Goal: Task Accomplishment & Management: Complete application form

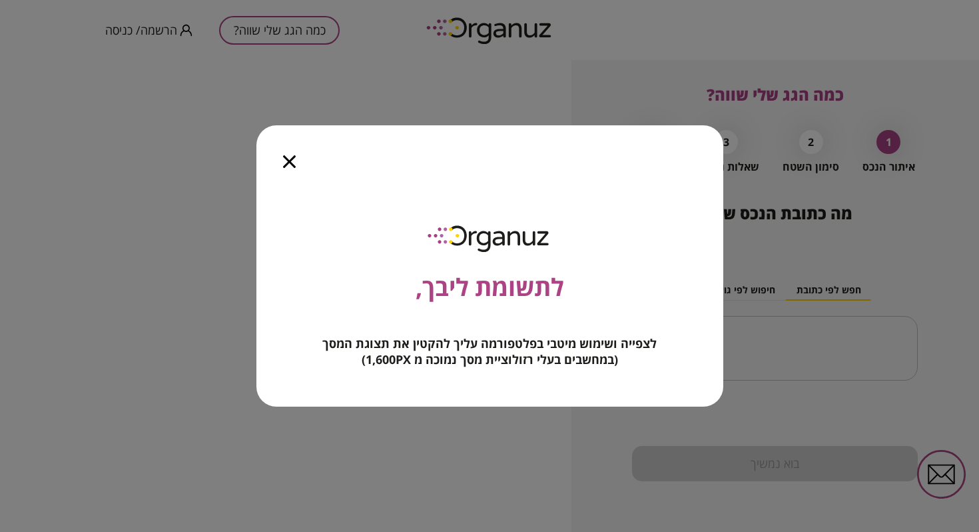
click at [292, 159] on icon "button" at bounding box center [289, 161] width 13 height 13
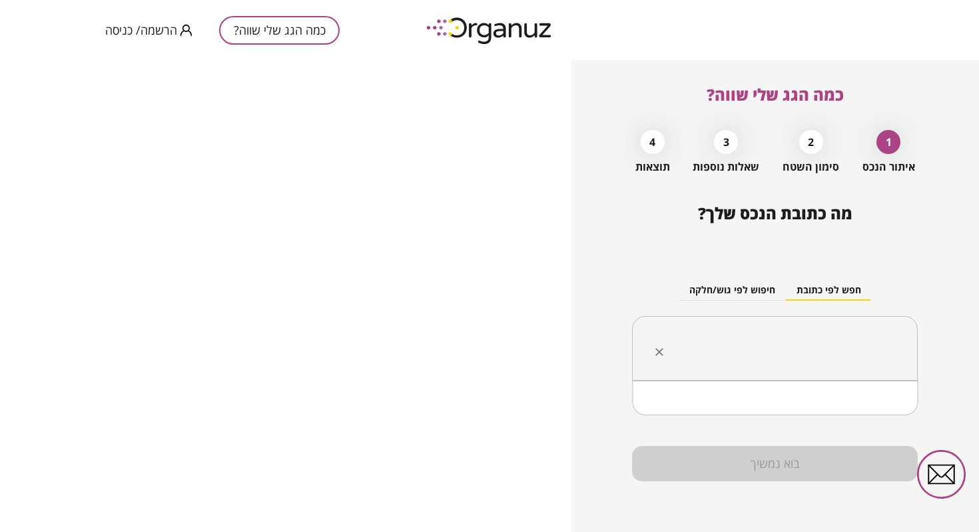
click at [793, 334] on input "text" at bounding box center [780, 348] width 244 height 33
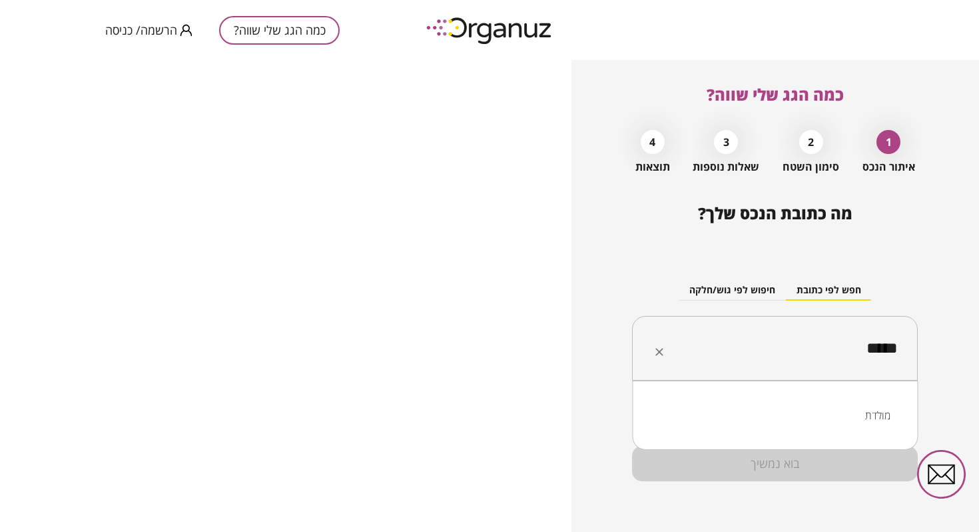
click at [841, 410] on li "מולדת" at bounding box center [775, 415] width 251 height 24
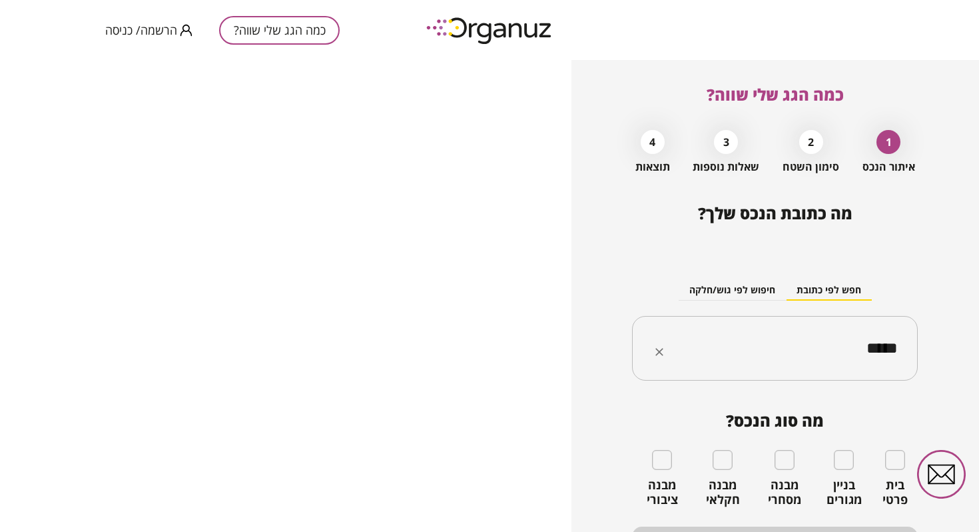
type input "*****"
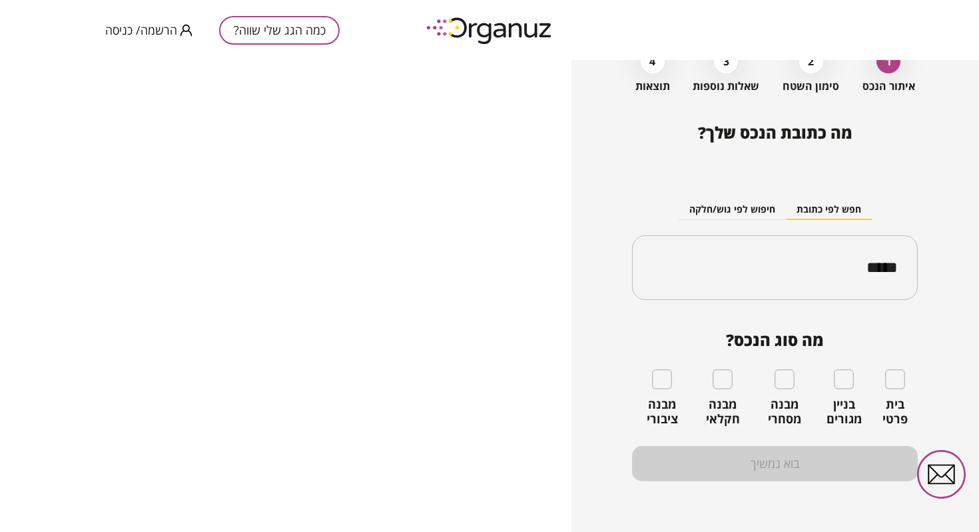
click at [904, 379] on div "בית פרטי" at bounding box center [895, 397] width 45 height 57
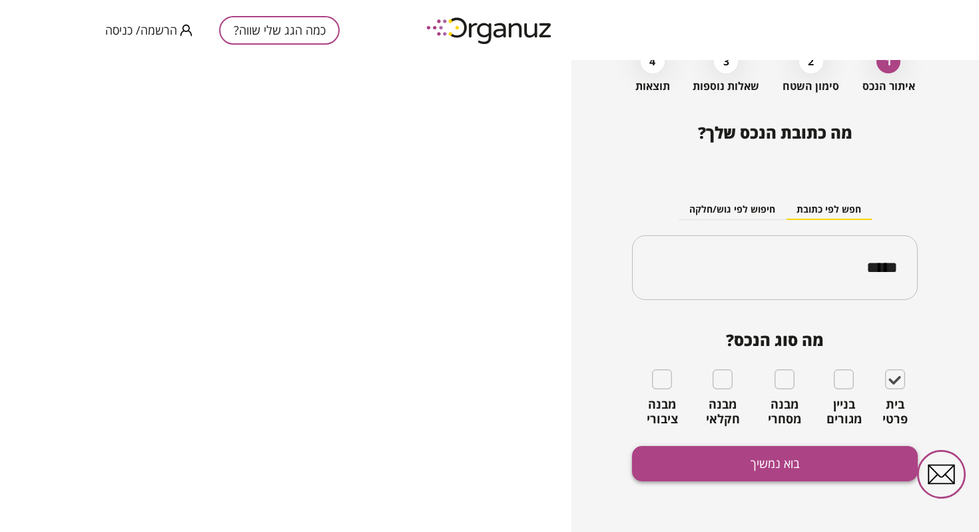
click at [681, 453] on button "בוא נמשיך" at bounding box center [775, 463] width 286 height 35
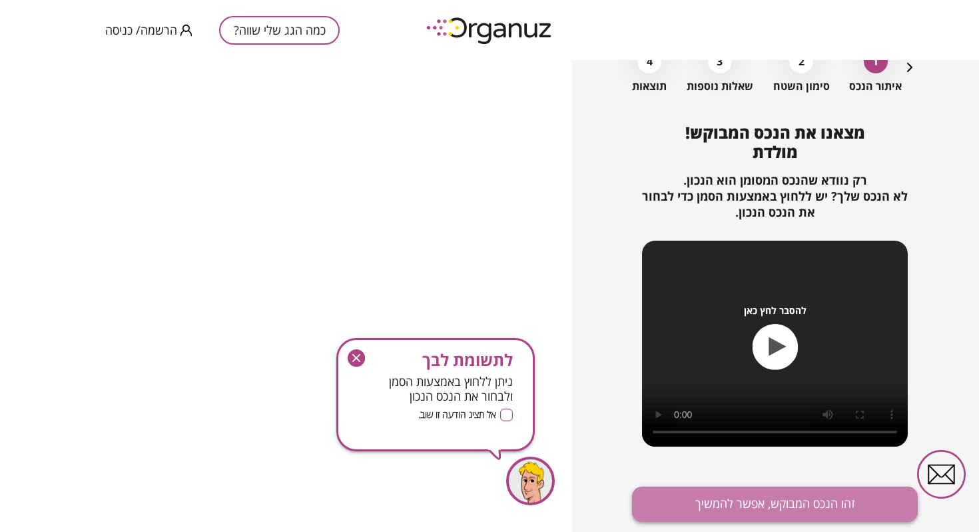
click at [800, 512] on button "זהו הנכס המבוקש, אפשר להמשיך" at bounding box center [775, 503] width 286 height 35
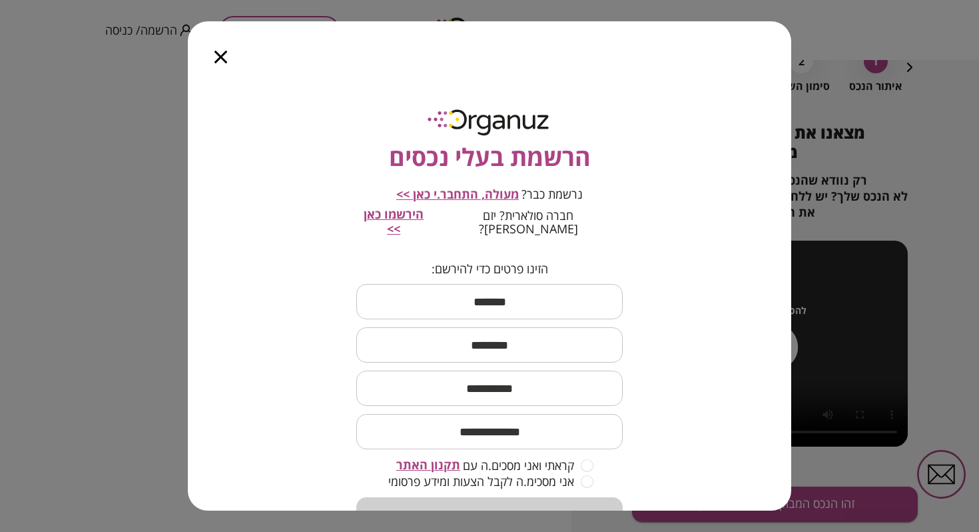
click at [497, 283] on input "text" at bounding box center [489, 301] width 266 height 39
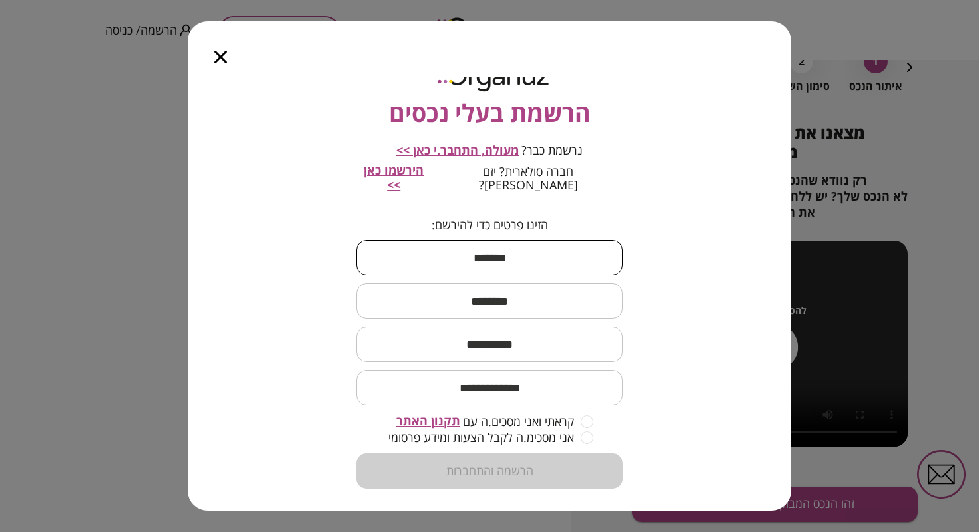
type input "******"
type input "***"
type input "**********"
click at [561, 373] on input "**********" at bounding box center [489, 387] width 266 height 39
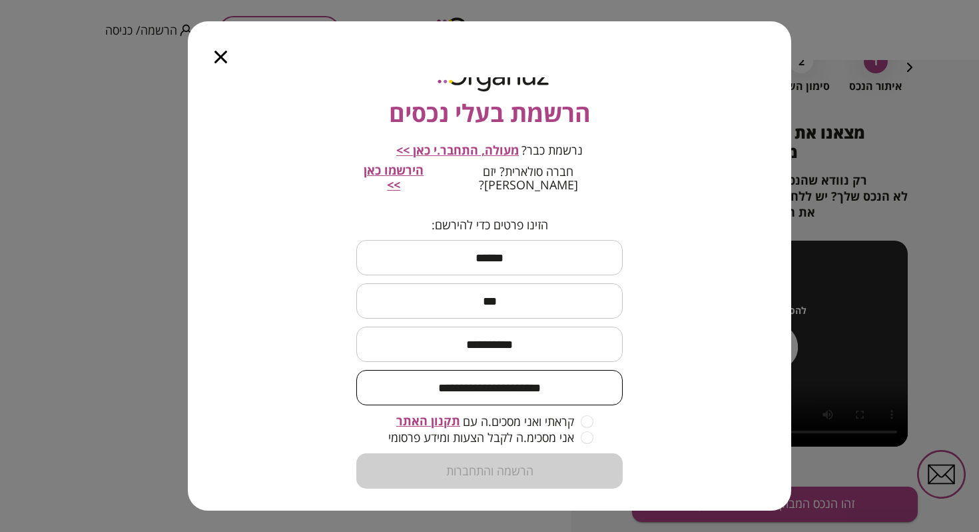
click at [561, 373] on input "**********" at bounding box center [489, 387] width 266 height 39
click at [646, 379] on div "**********" at bounding box center [490, 293] width 604 height 433
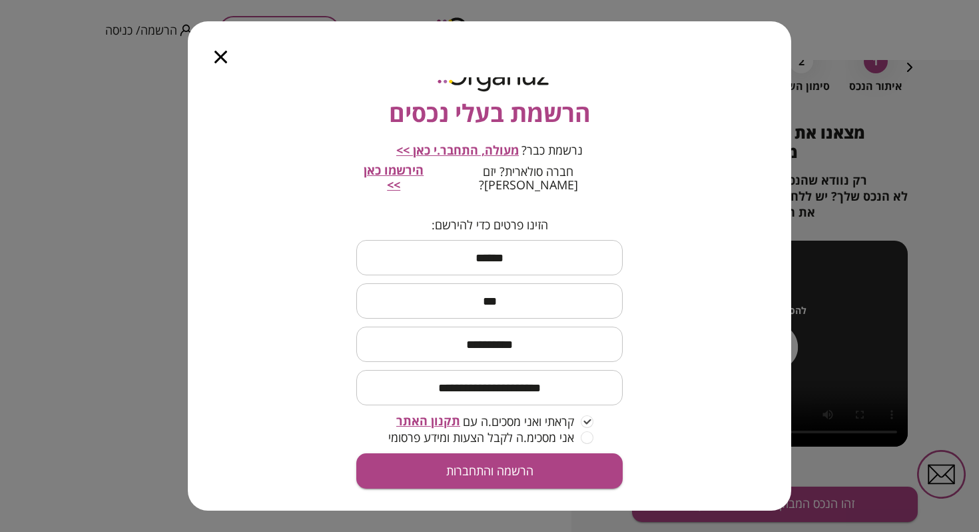
click at [461, 155] on span "מעולה, התחבר.י כאן >>" at bounding box center [457, 150] width 123 height 16
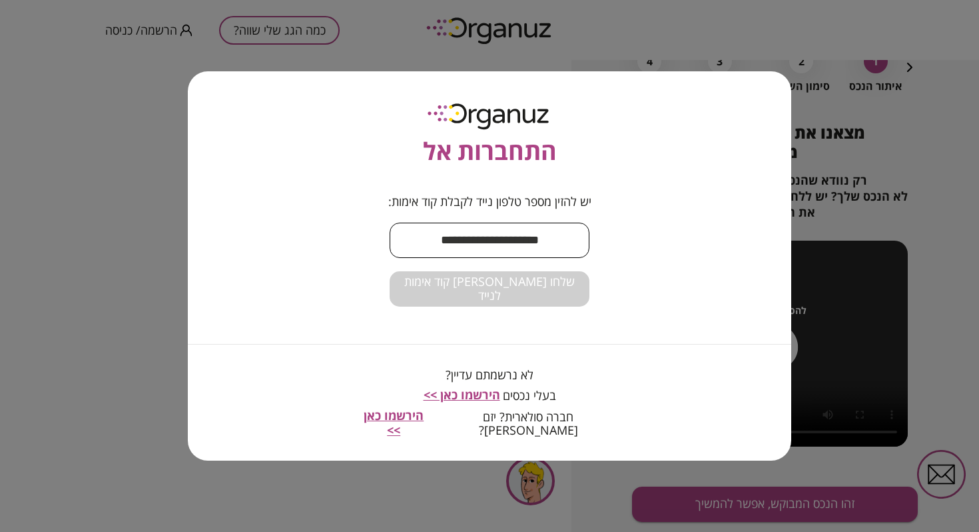
click at [511, 250] on input "text" at bounding box center [490, 240] width 200 height 39
type input "**********"
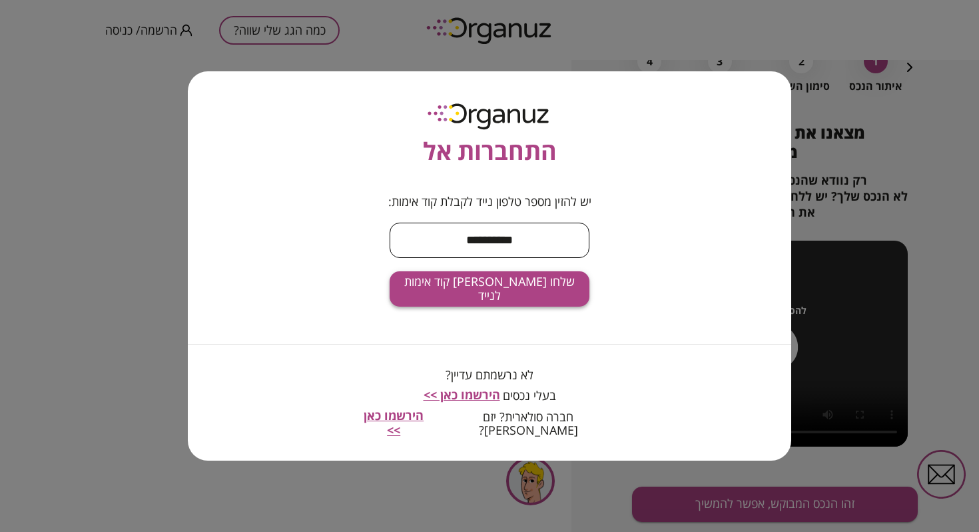
click at [520, 288] on span "שלחו [PERSON_NAME] קוד אימות לנייד" at bounding box center [489, 288] width 179 height 29
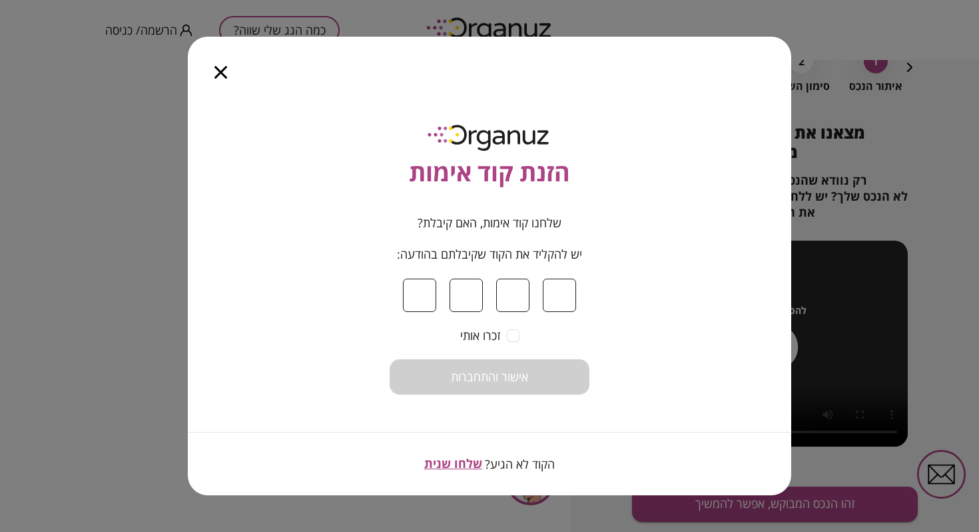
type input "*"
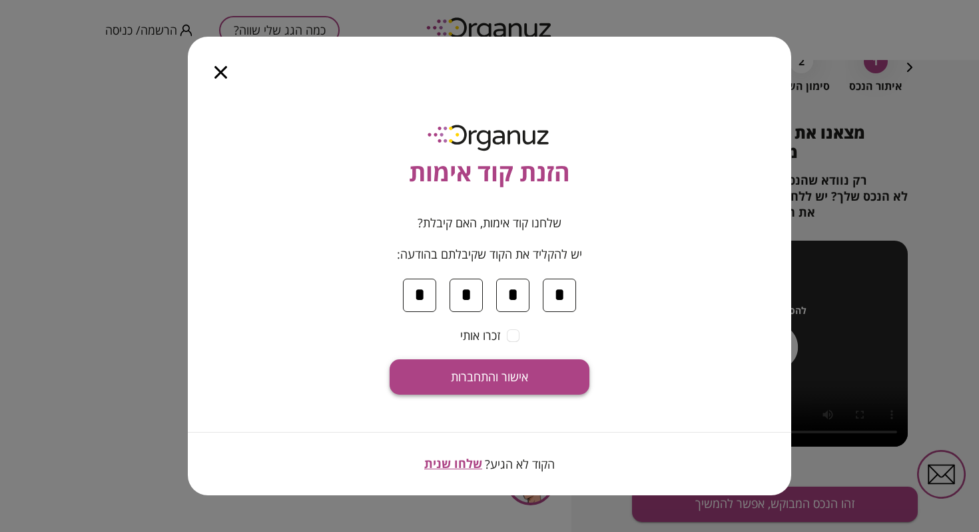
type input "*"
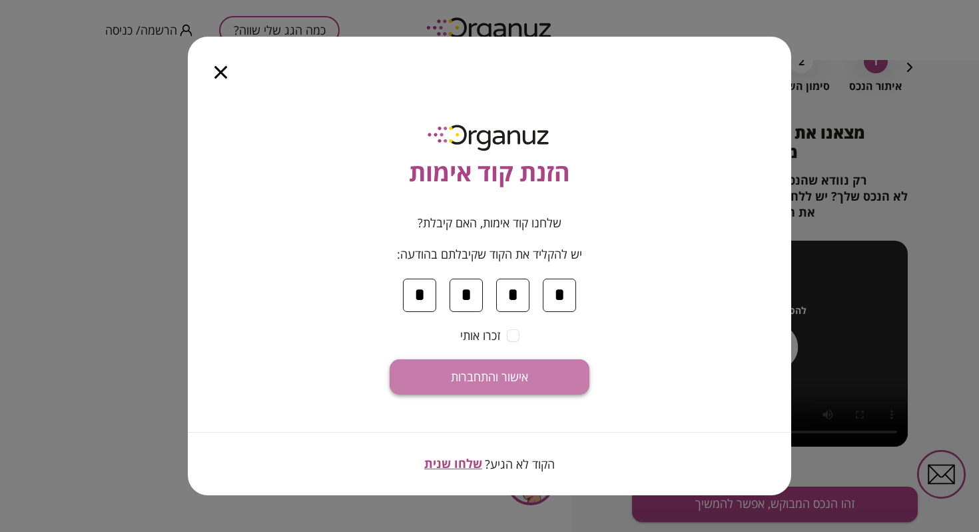
click at [493, 383] on span "אישור והתחברות" at bounding box center [489, 377] width 77 height 15
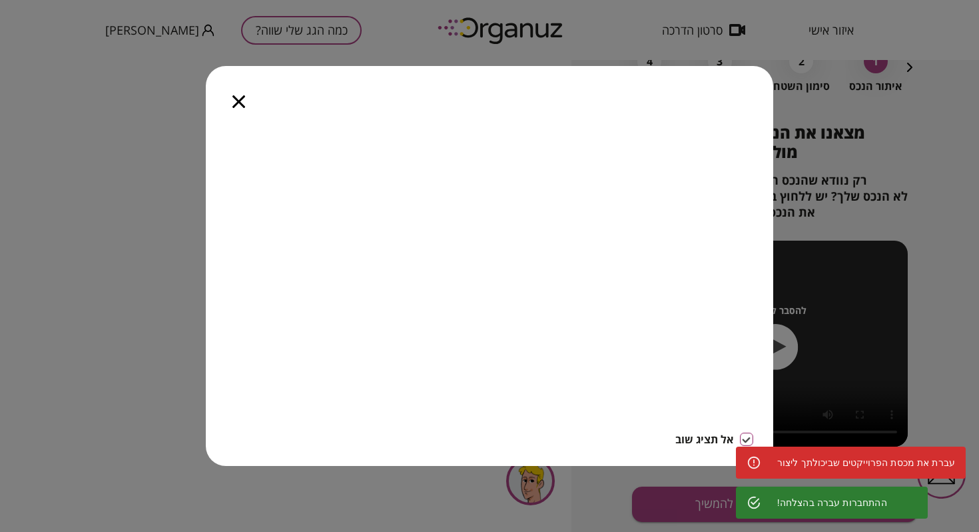
click at [235, 95] on icon "button" at bounding box center [238, 101] width 13 height 13
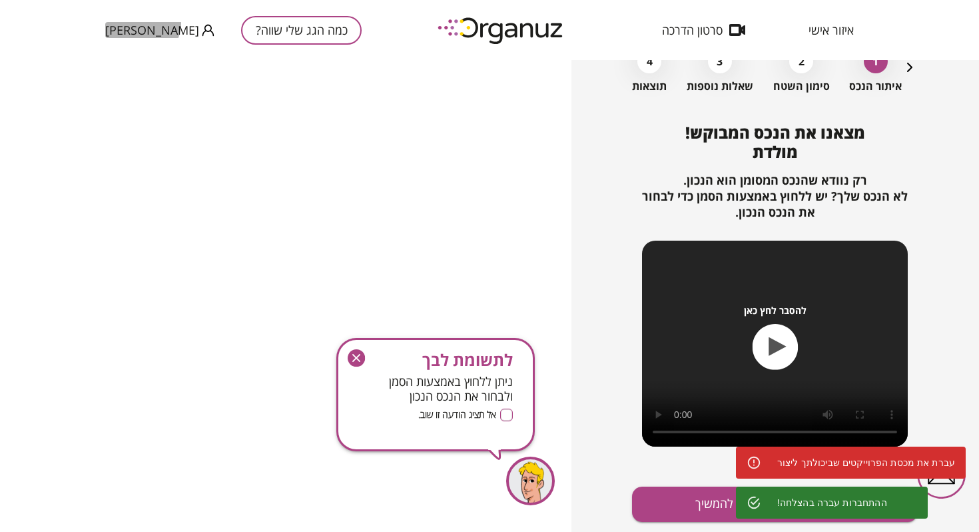
click at [141, 23] on span "[PERSON_NAME]" at bounding box center [152, 29] width 94 height 13
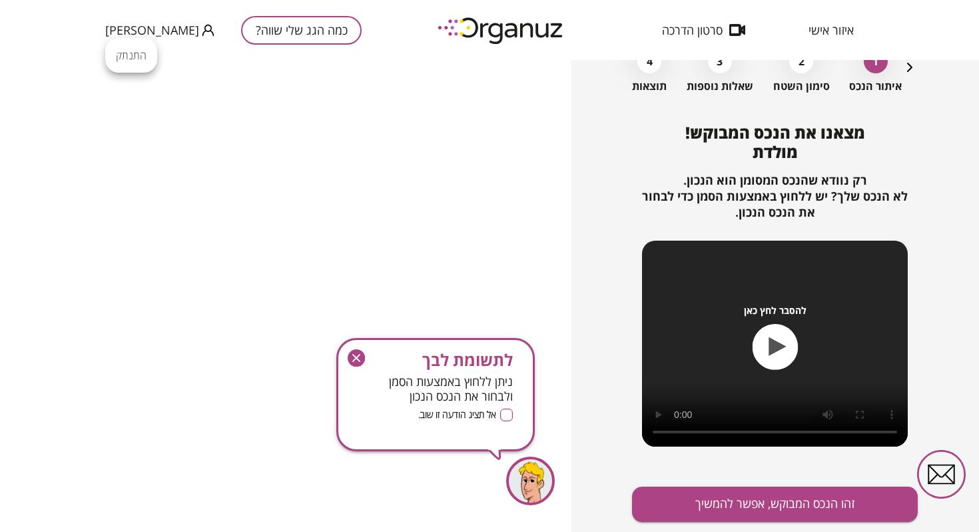
click at [819, 40] on div at bounding box center [489, 266] width 979 height 532
click at [825, 29] on span "איזור אישי" at bounding box center [831, 29] width 45 height 13
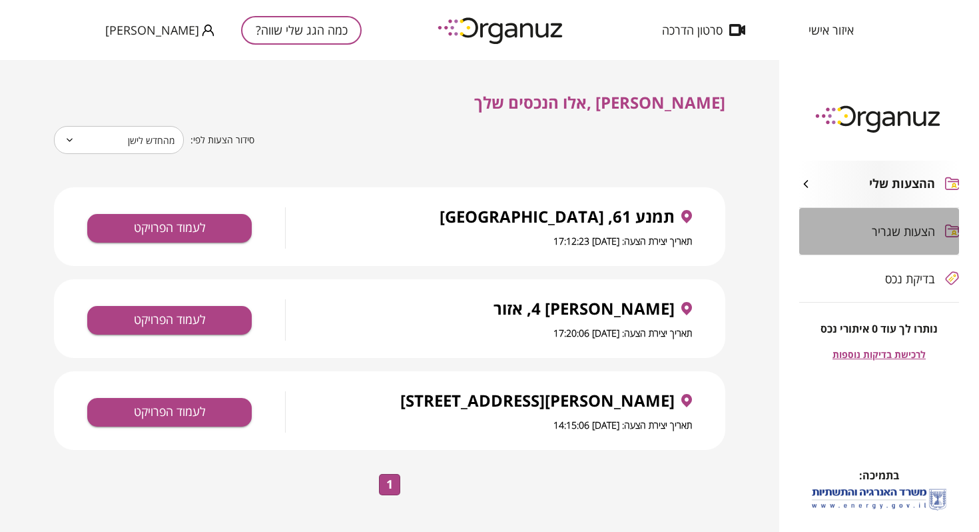
click at [872, 224] on div "הצעות שגריר" at bounding box center [867, 230] width 136 height 13
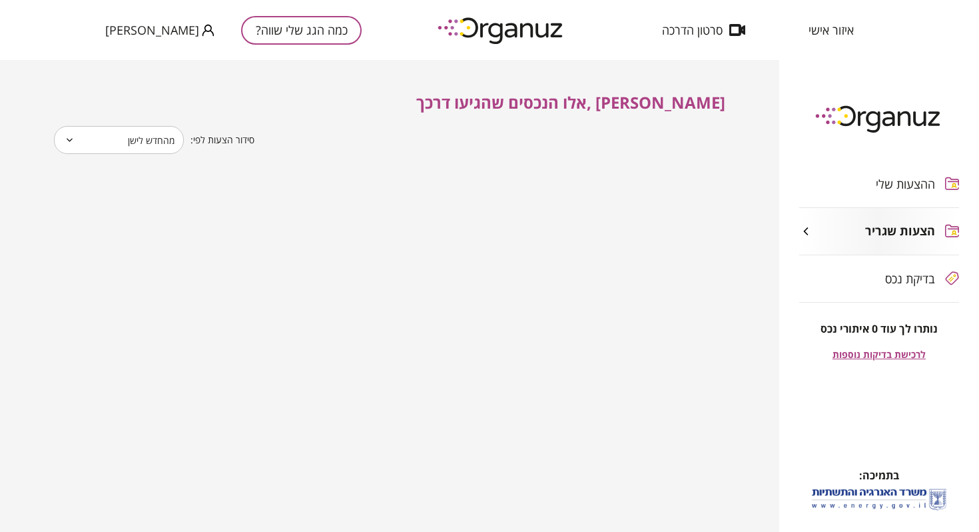
click at [808, 228] on icon "button" at bounding box center [805, 230] width 13 height 13
click at [849, 278] on div "בדיקת נכס" at bounding box center [867, 278] width 136 height 13
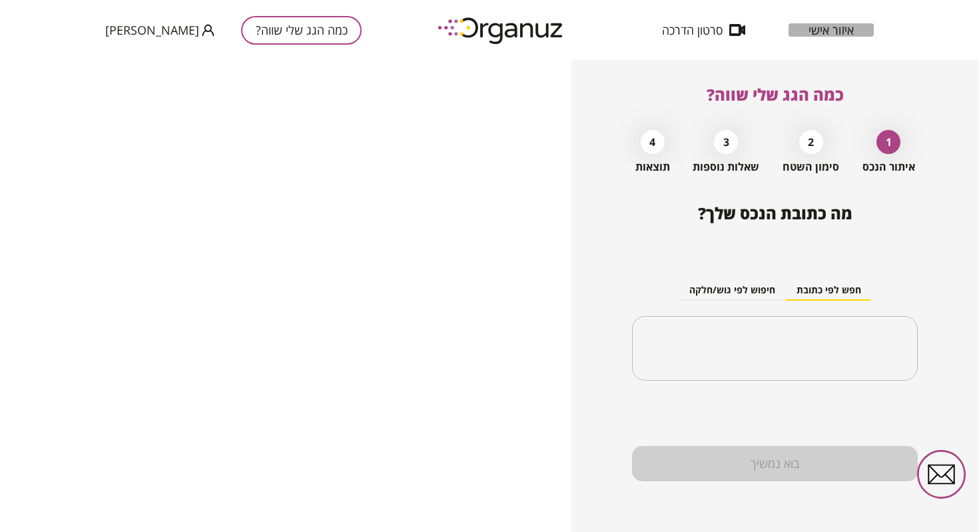
click at [833, 33] on span "איזור אישי" at bounding box center [831, 29] width 45 height 13
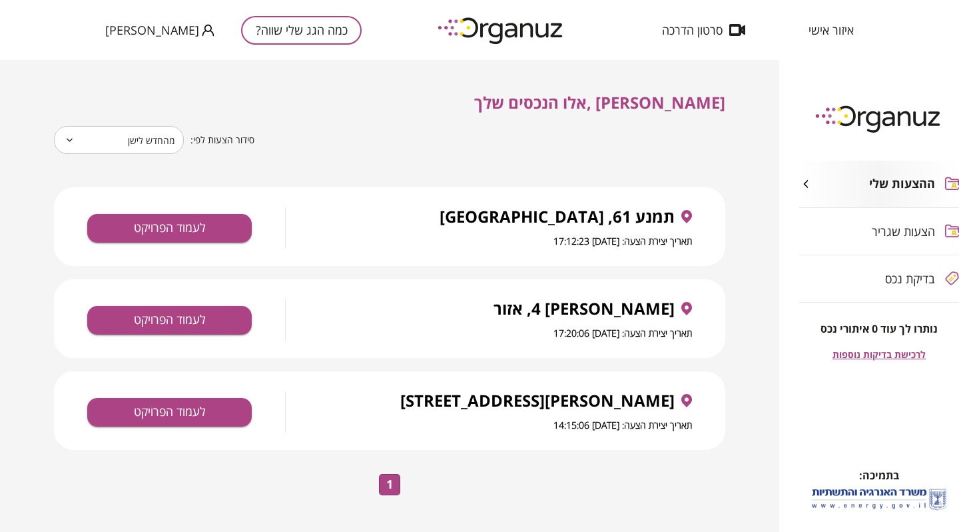
click at [898, 357] on span "לרכישת בדיקות נוספות" at bounding box center [879, 353] width 93 height 11
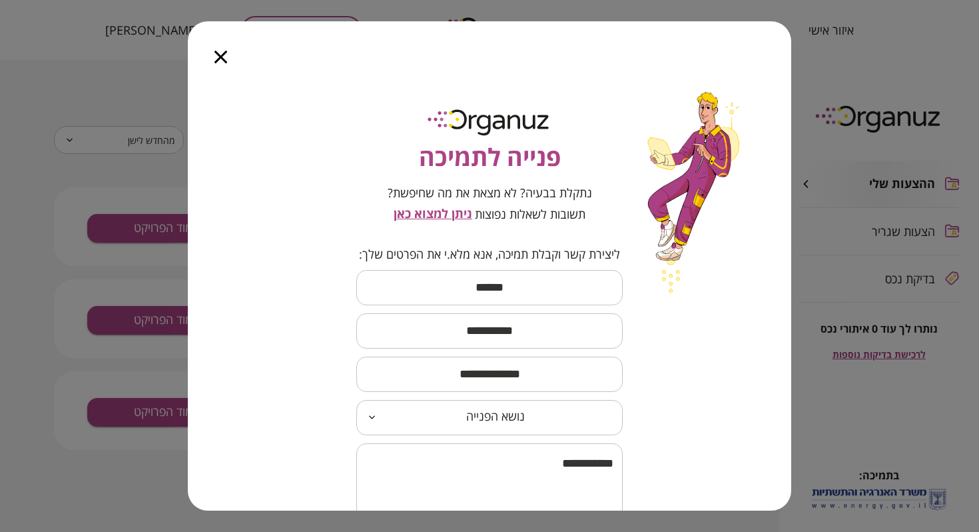
scroll to position [99, 0]
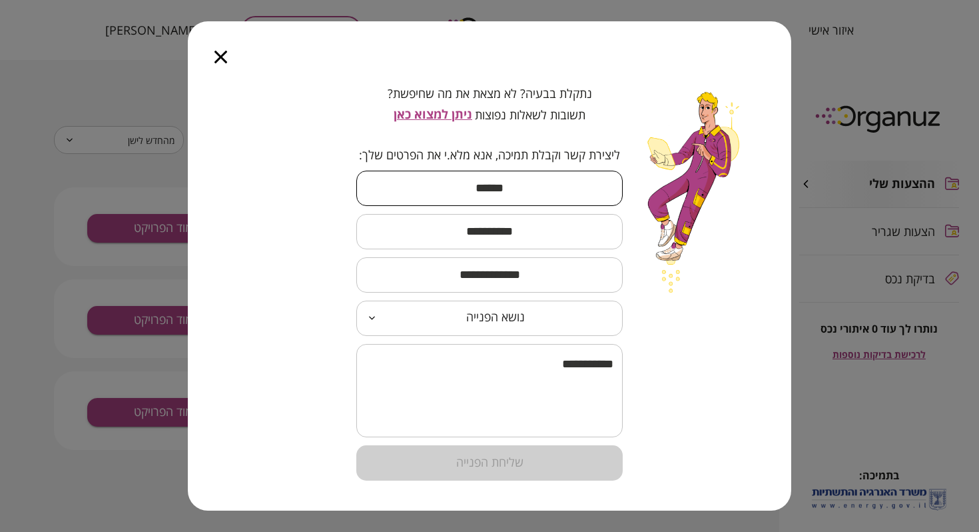
click at [498, 182] on input "text" at bounding box center [489, 188] width 266 height 39
click at [503, 244] on input "text" at bounding box center [489, 231] width 266 height 39
click at [503, 376] on textarea at bounding box center [490, 390] width 248 height 69
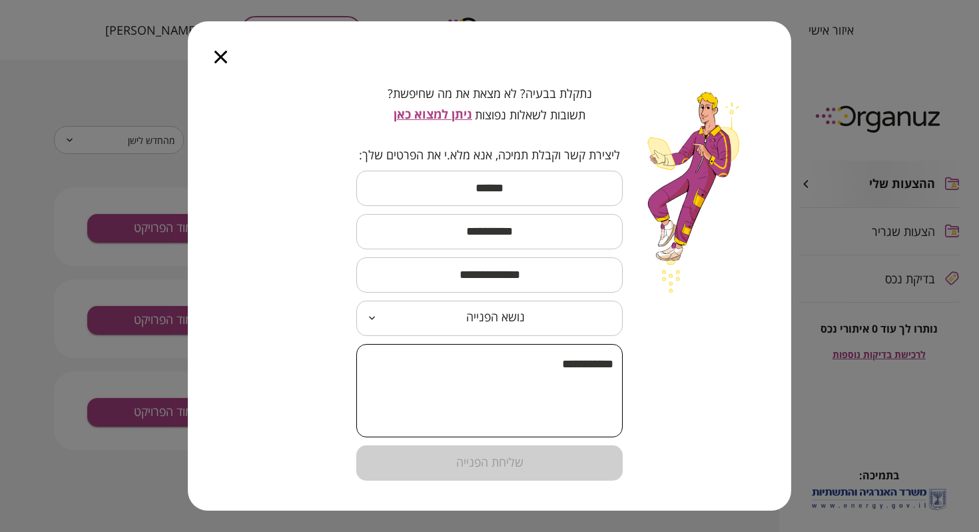
click at [518, 416] on textarea at bounding box center [490, 390] width 248 height 69
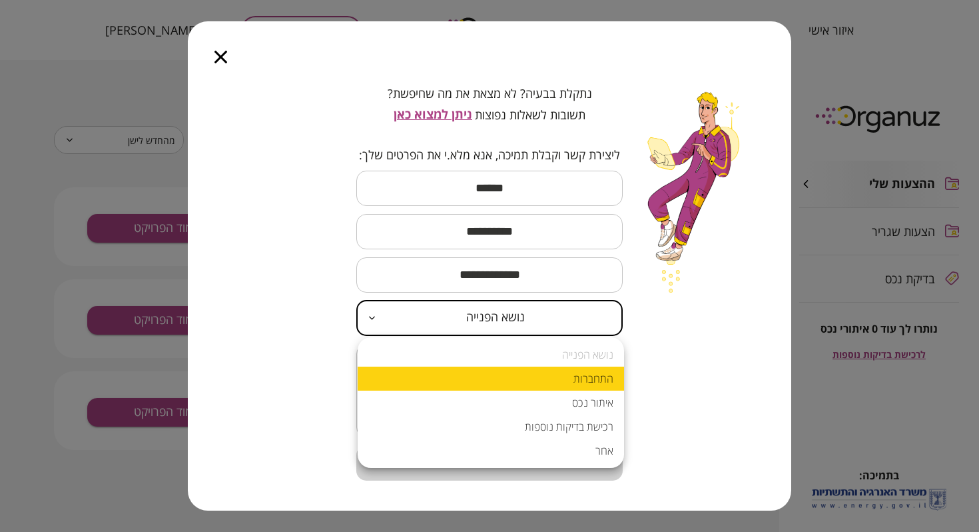
click at [518, 318] on body "איזור אישי סרטון הדרכה כמה הגג שלי שווה? [PERSON_NAME] ההצעות שלי הצעות שגריר ב…" at bounding box center [489, 266] width 979 height 532
click at [518, 287] on div at bounding box center [489, 266] width 979 height 532
click at [523, 335] on body "איזור אישי סרטון הדרכה כמה הגג שלי שווה? [PERSON_NAME] ההצעות שלי הצעות שגריר ב…" at bounding box center [489, 266] width 979 height 532
click at [223, 59] on div at bounding box center [489, 266] width 979 height 532
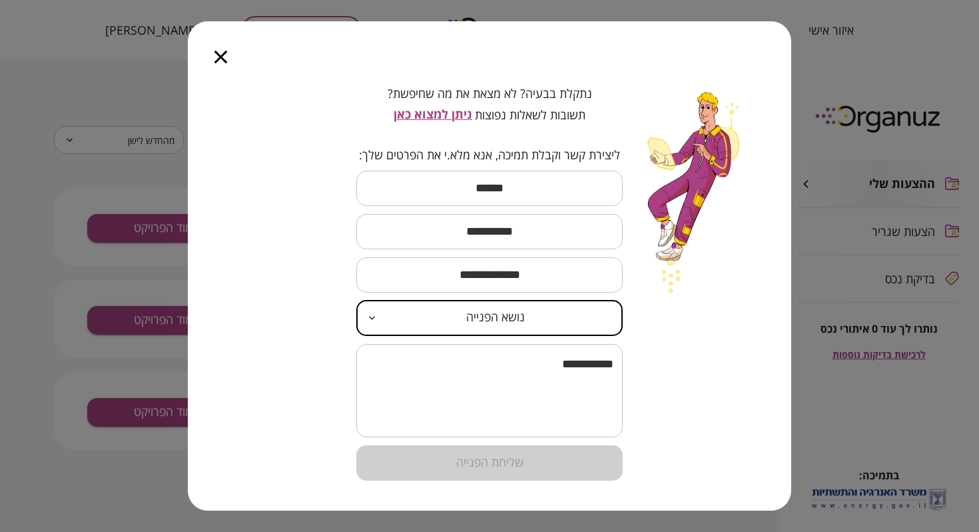
click at [219, 59] on icon "button" at bounding box center [221, 57] width 13 height 13
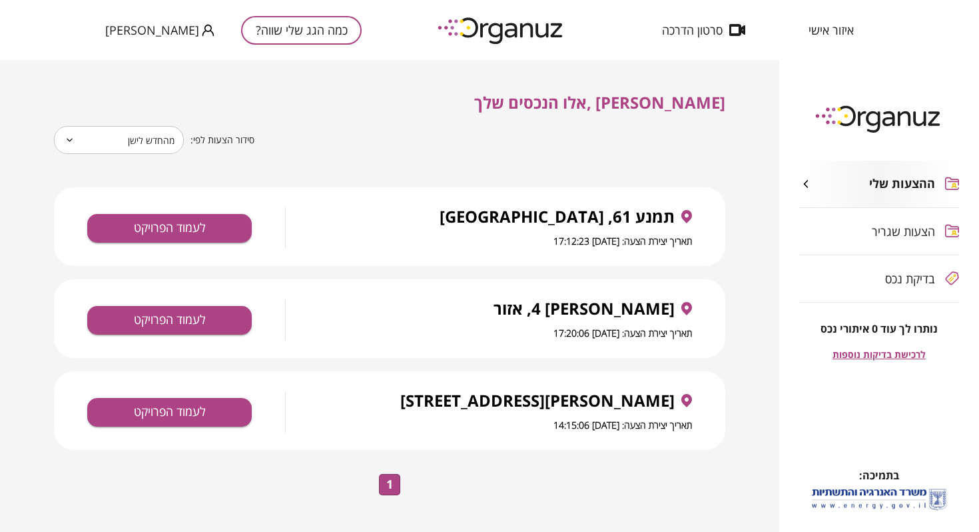
scroll to position [7, 0]
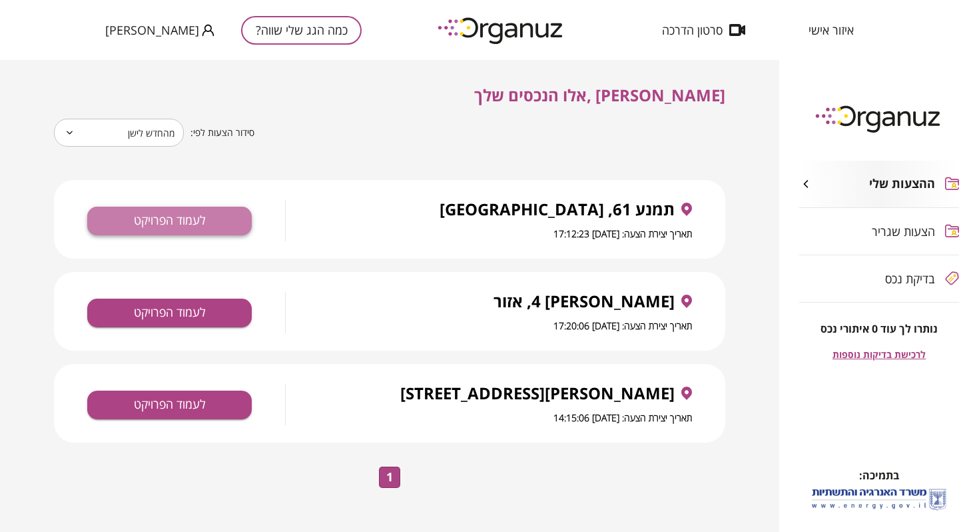
click at [209, 212] on button "לעמוד הפרויקט" at bounding box center [169, 221] width 165 height 29
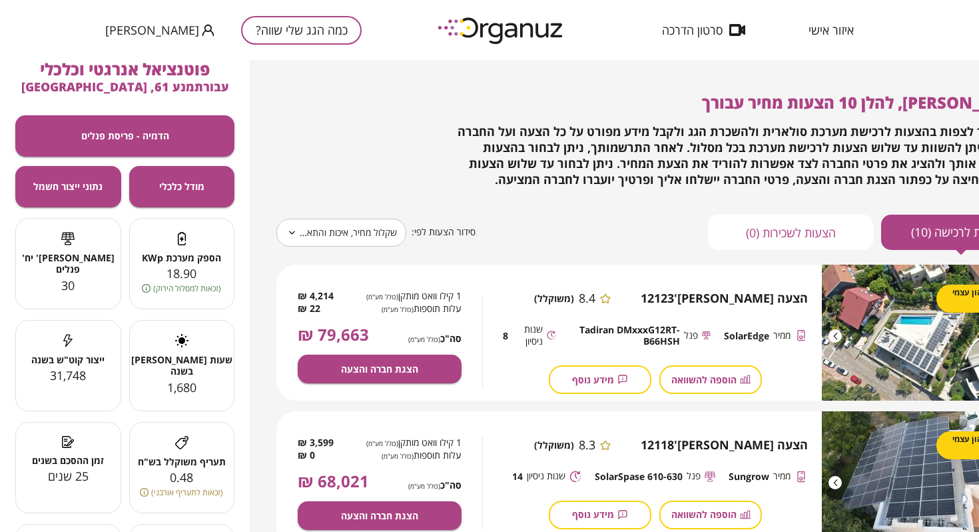
click at [144, 288] on icon at bounding box center [146, 288] width 9 height 9
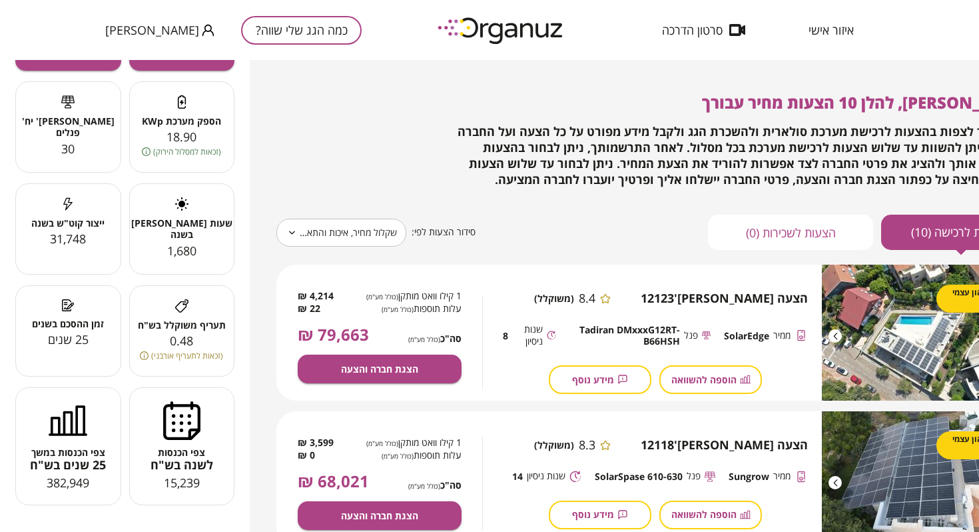
click at [139, 362] on div "(זכאות לתעריף אורבני)" at bounding box center [182, 355] width 105 height 13
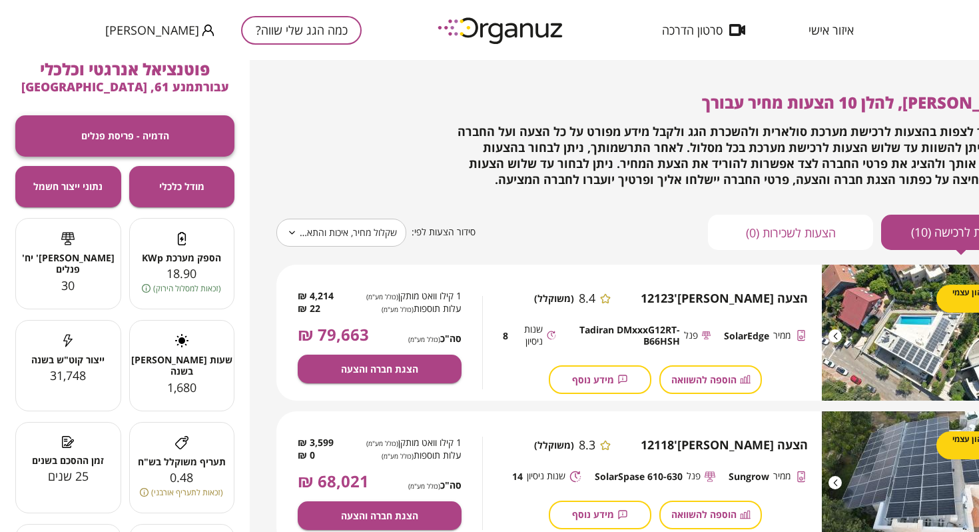
click at [135, 141] on span "הדמיה - פריסת פנלים" at bounding box center [125, 135] width 88 height 11
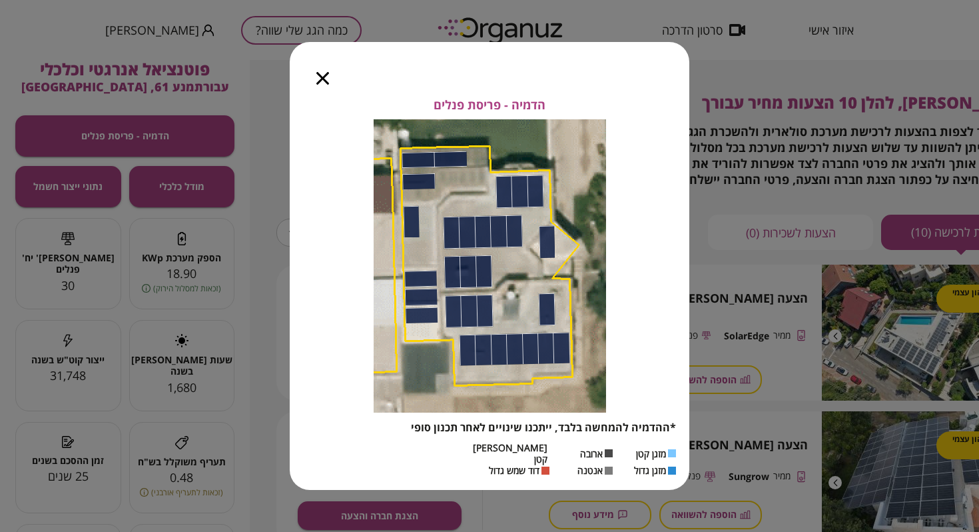
click at [327, 90] on div at bounding box center [323, 70] width 66 height 56
click at [302, 89] on div at bounding box center [323, 70] width 66 height 56
click at [309, 83] on div at bounding box center [323, 70] width 66 height 56
click at [323, 81] on icon "button" at bounding box center [322, 78] width 13 height 13
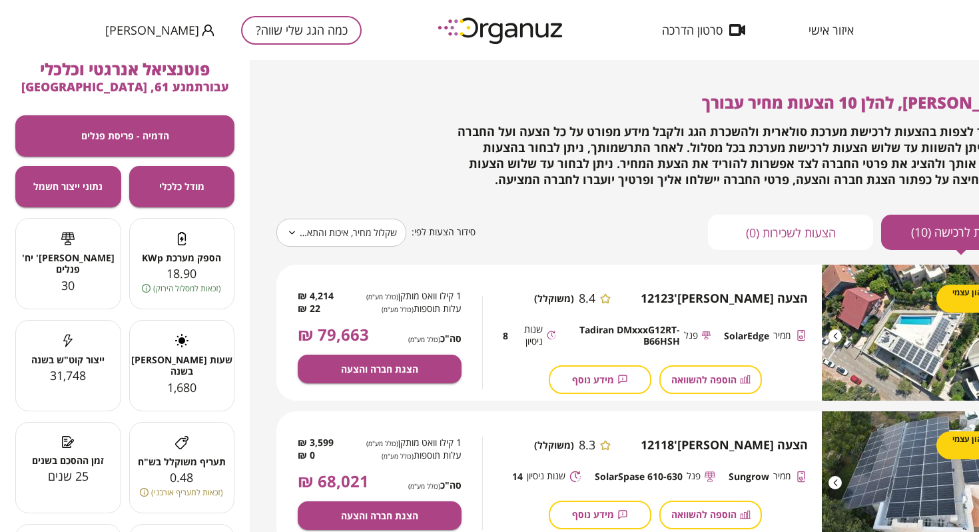
click at [337, 236] on body "**********" at bounding box center [489, 266] width 979 height 532
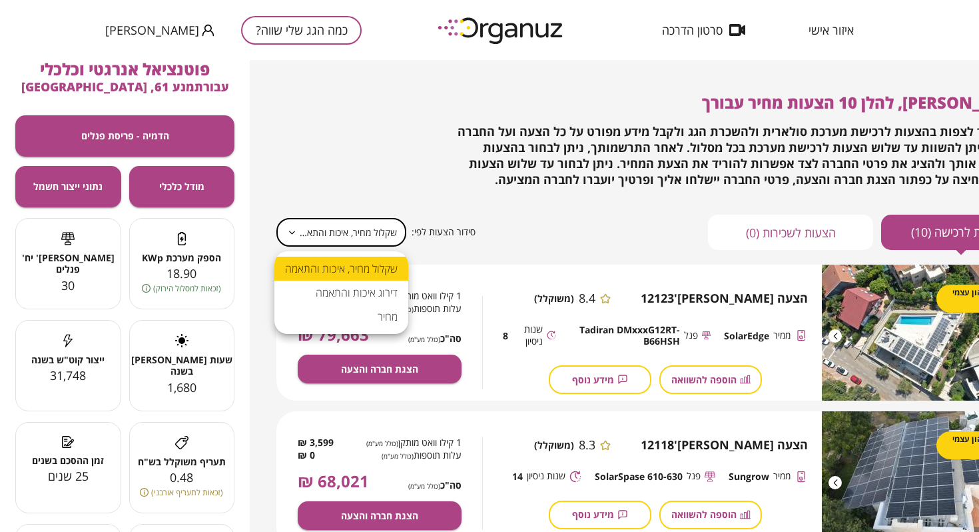
click at [472, 238] on div at bounding box center [489, 266] width 979 height 532
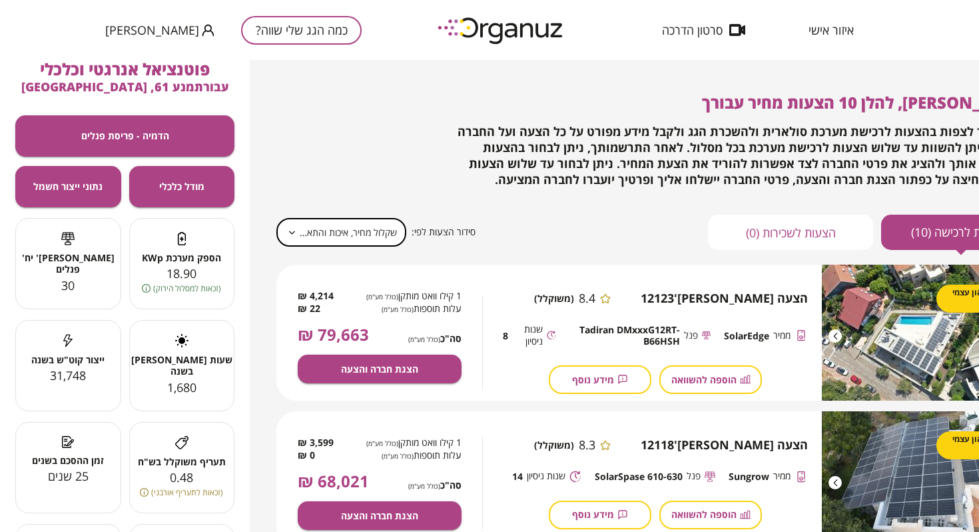
scroll to position [0, 85]
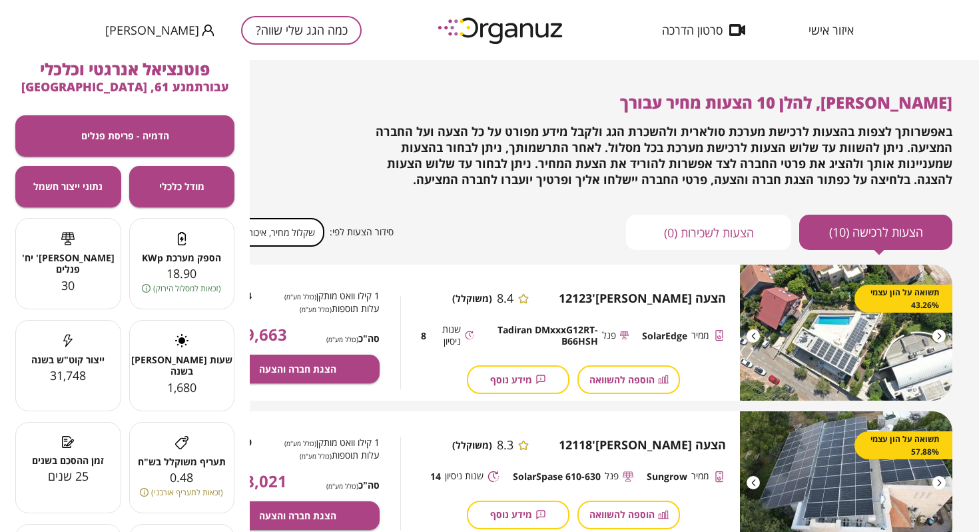
click at [763, 231] on button "הצעות לשכירות (0)" at bounding box center [708, 232] width 165 height 35
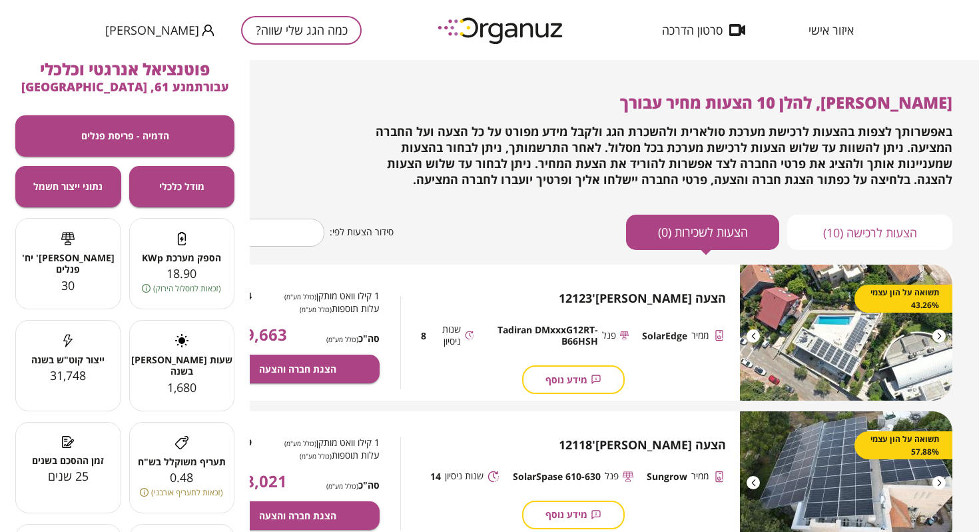
type input "*****"
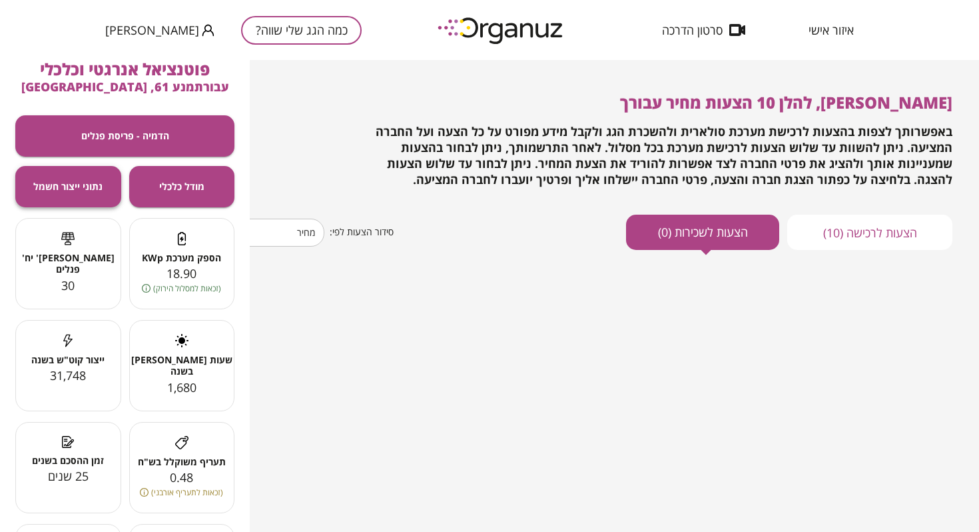
click at [83, 190] on span "נתוני ייצור חשמל" at bounding box center [67, 186] width 69 height 11
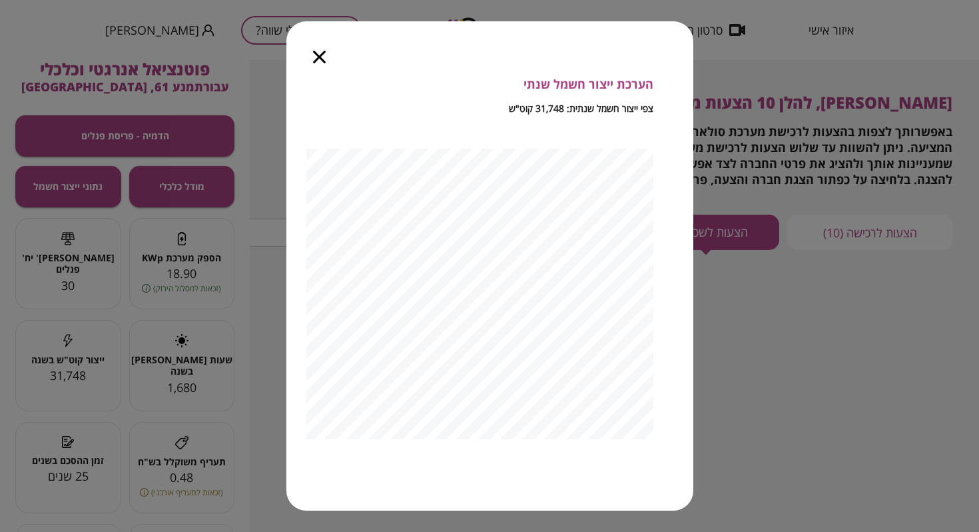
click at [656, 322] on div "הערכת ייצור חשמל שנתי צפי ייצור חשמל שנתית: 31,748 קוט"ש 1,320" at bounding box center [489, 312] width 407 height 470
click at [310, 64] on div at bounding box center [319, 49] width 66 height 56
click at [376, 41] on div "הערכת ייצור חשמל שנתי צפי ייצור חשמל שנתית: 31,748 קוט"ש 2,305" at bounding box center [489, 265] width 407 height 489
click at [329, 52] on div at bounding box center [319, 49] width 66 height 56
click at [318, 52] on icon "button" at bounding box center [319, 57] width 13 height 13
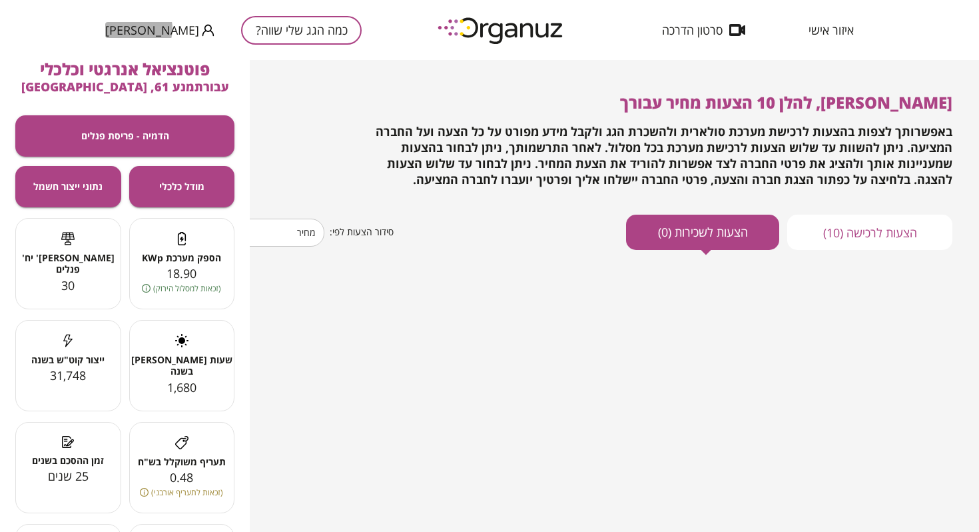
click at [133, 29] on span "[PERSON_NAME]" at bounding box center [152, 29] width 94 height 13
click at [813, 39] on div at bounding box center [489, 266] width 979 height 532
click at [822, 34] on span "איזור אישי" at bounding box center [831, 29] width 45 height 13
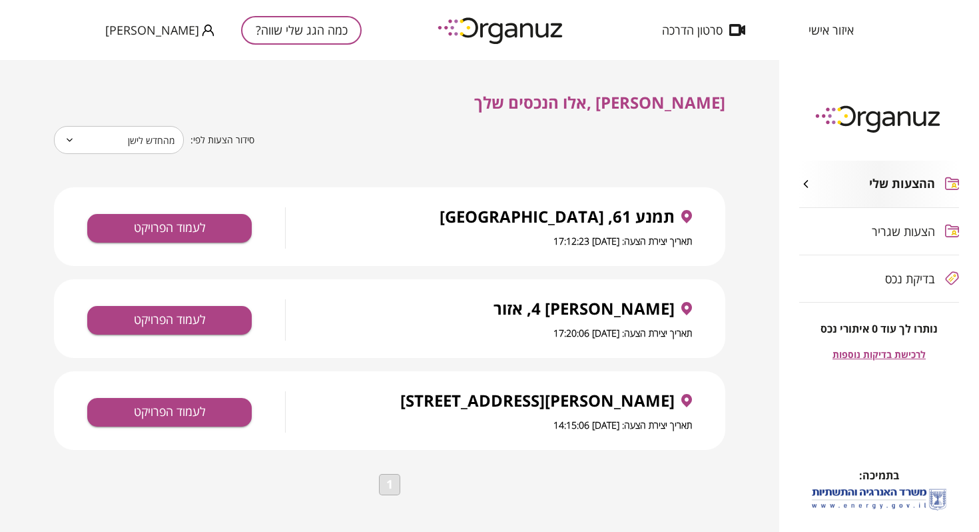
click at [380, 486] on button "1" at bounding box center [389, 484] width 21 height 21
